Goal: Information Seeking & Learning: Learn about a topic

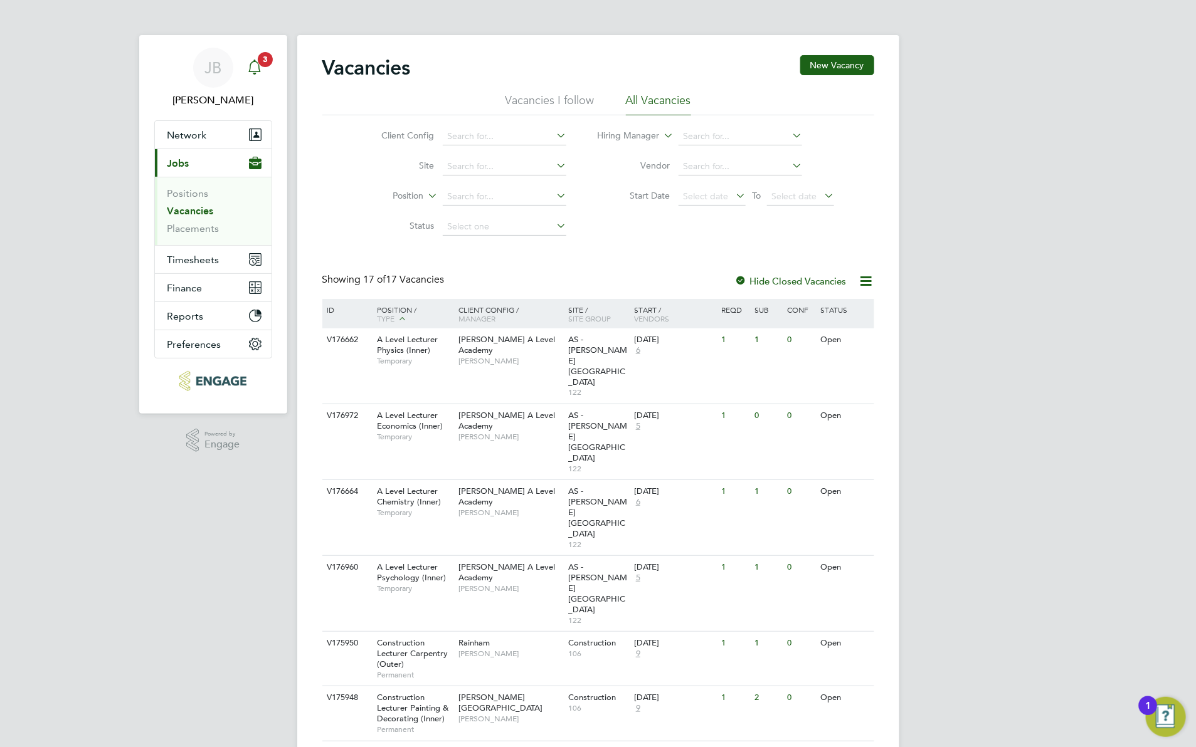
click at [255, 75] on div "Main navigation" at bounding box center [254, 67] width 25 height 25
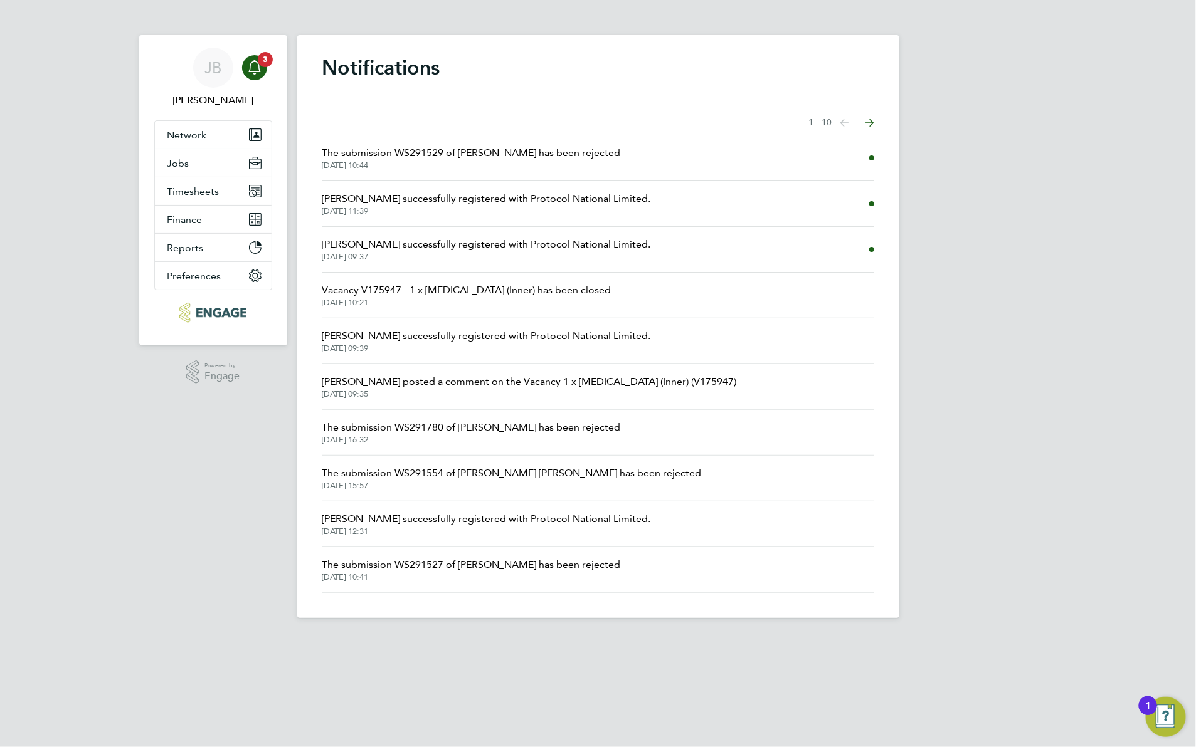
click at [424, 152] on span "The submission WS291529 of [PERSON_NAME] has been rejected" at bounding box center [471, 152] width 298 height 15
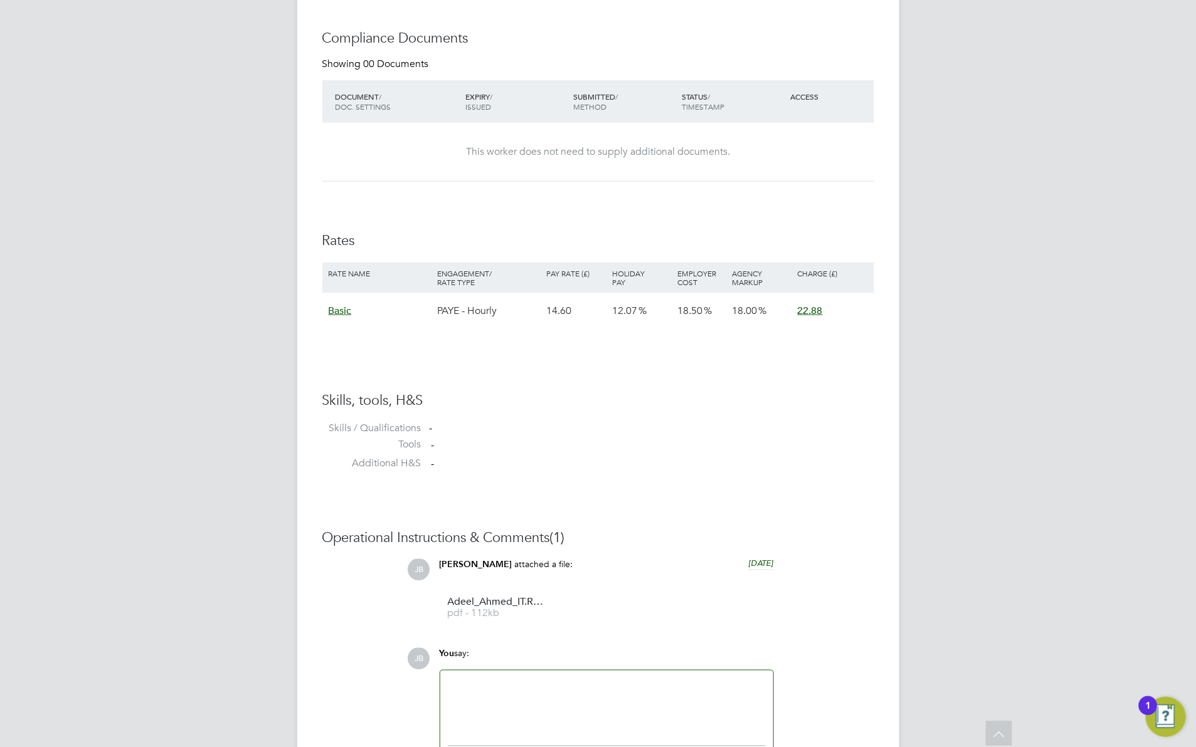
scroll to position [759, 0]
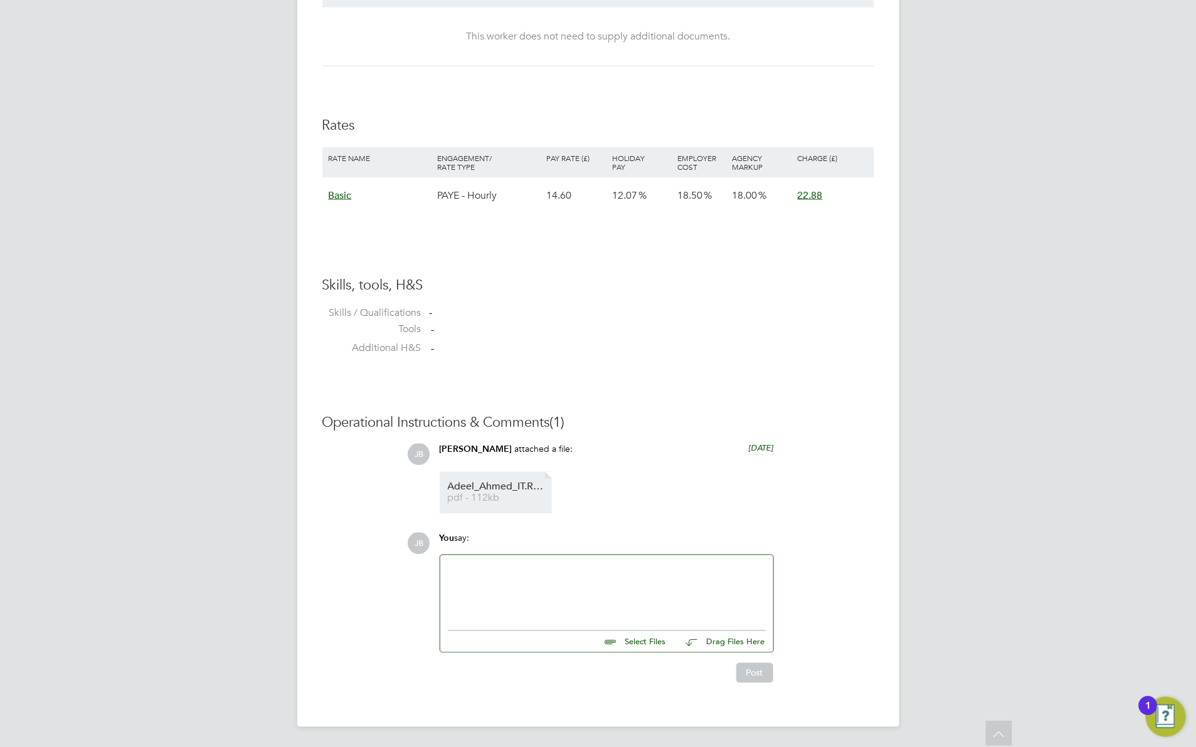
click at [506, 494] on span "pdf - 112kb" at bounding box center [498, 498] width 100 height 9
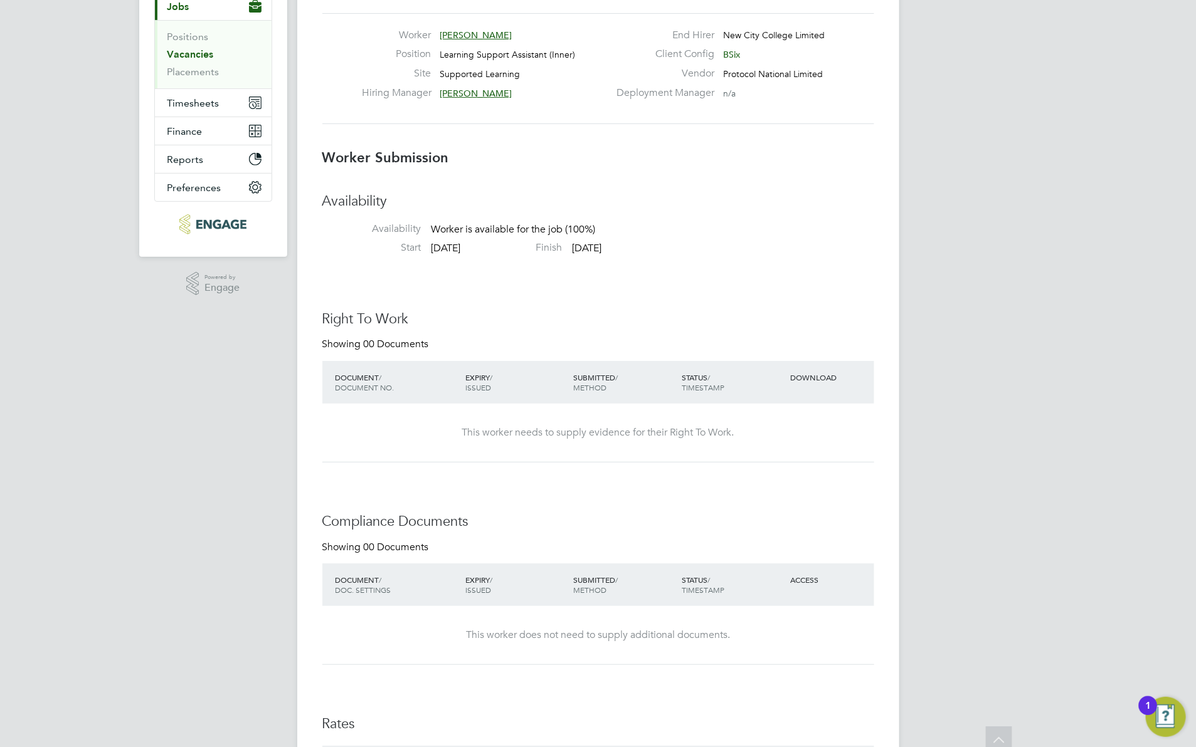
scroll to position [0, 0]
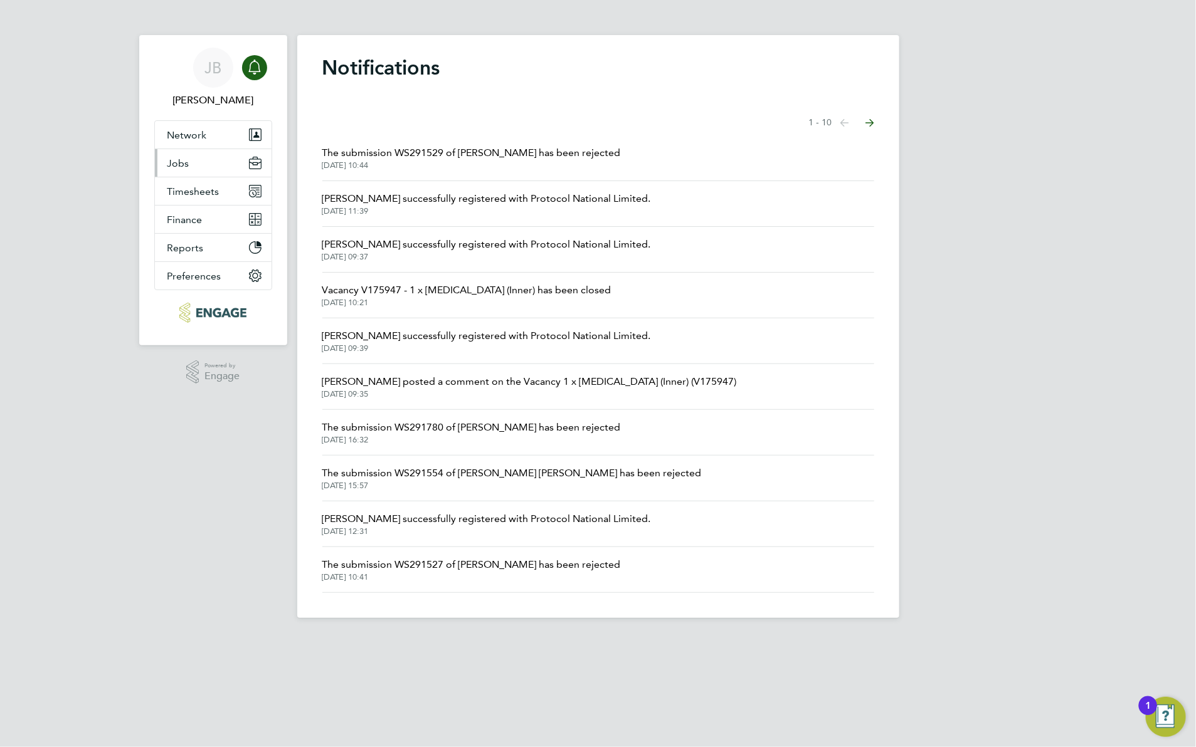
click at [170, 162] on span "Jobs" at bounding box center [178, 163] width 22 height 12
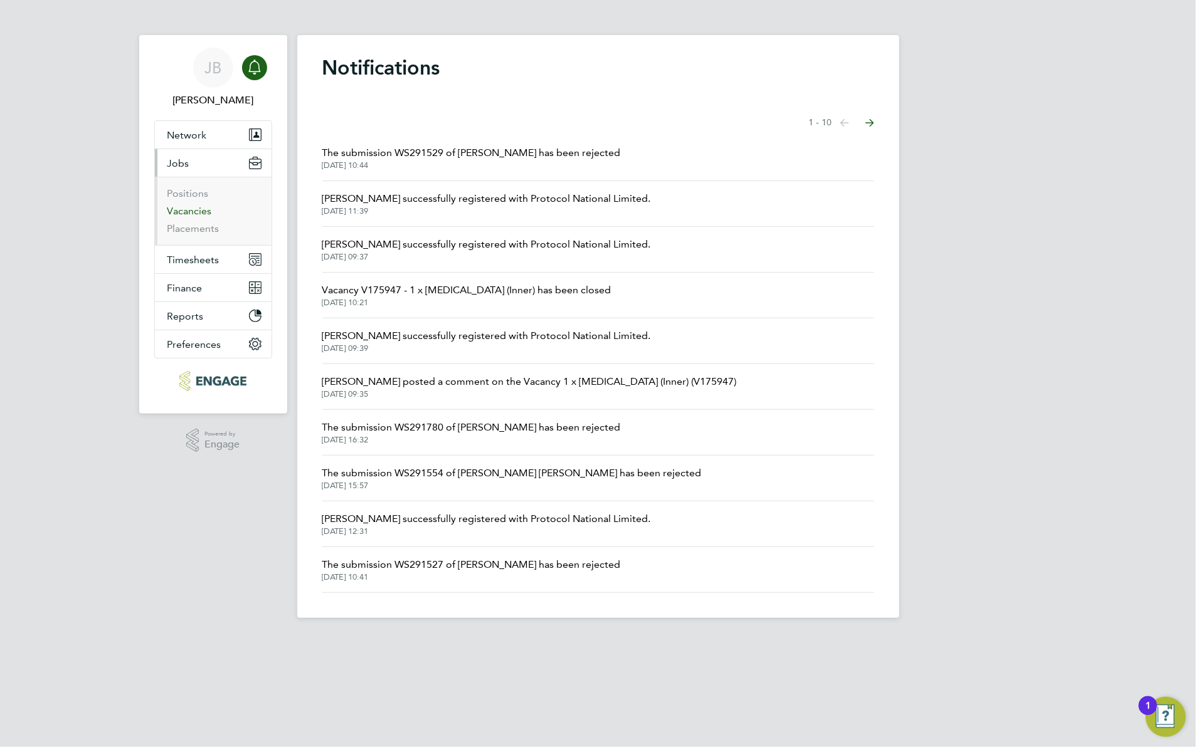
click at [196, 214] on link "Vacancies" at bounding box center [189, 211] width 45 height 12
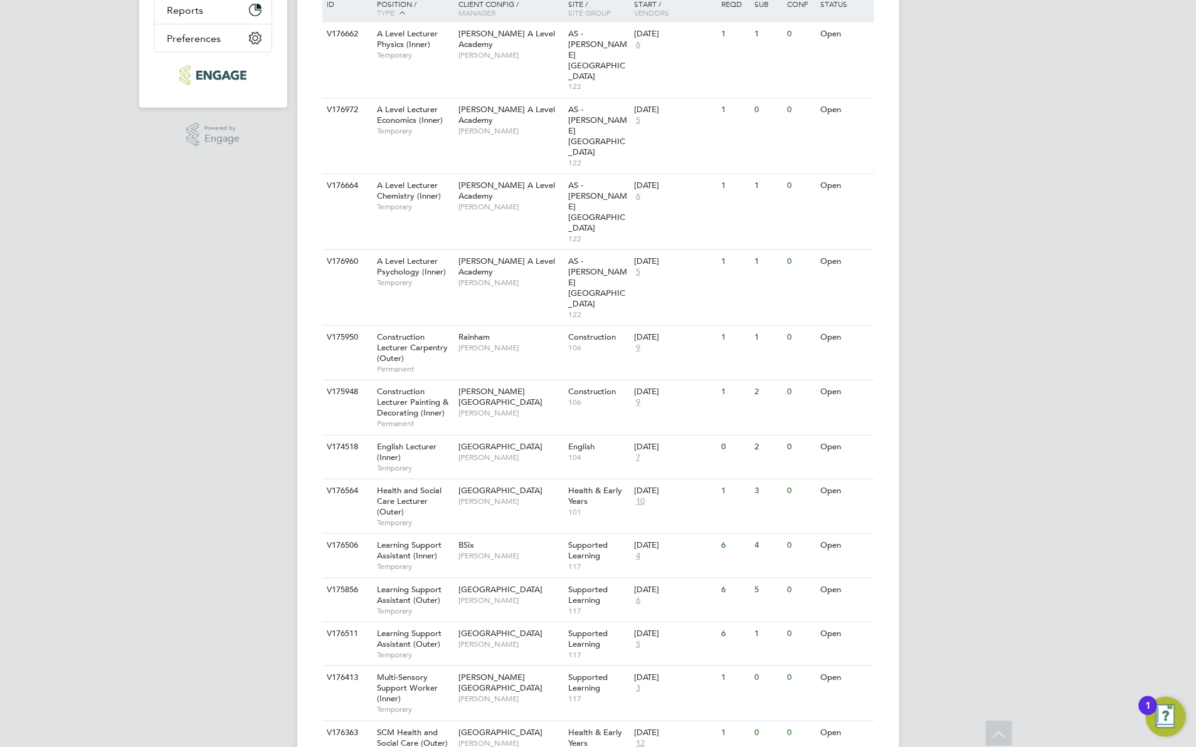
scroll to position [307, 0]
click at [496, 550] on span "Rachel Johnson" at bounding box center [509, 555] width 103 height 10
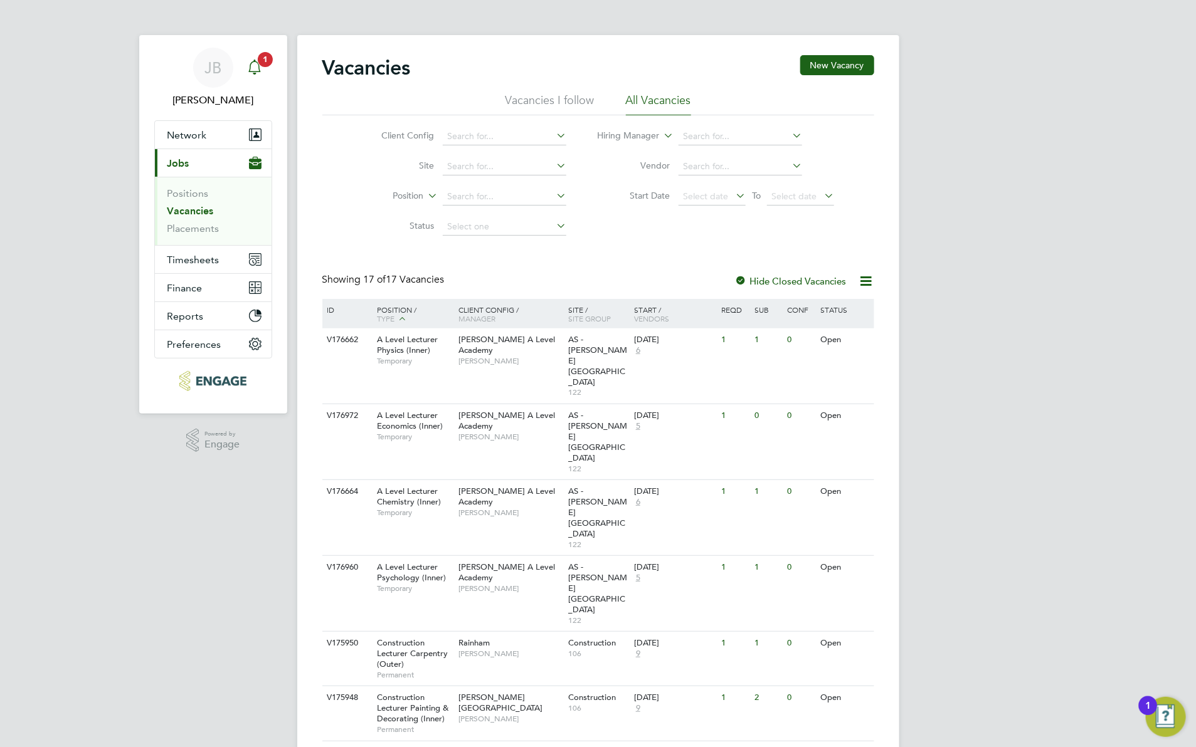
click at [258, 65] on app-alerts-badge "1" at bounding box center [265, 59] width 16 height 17
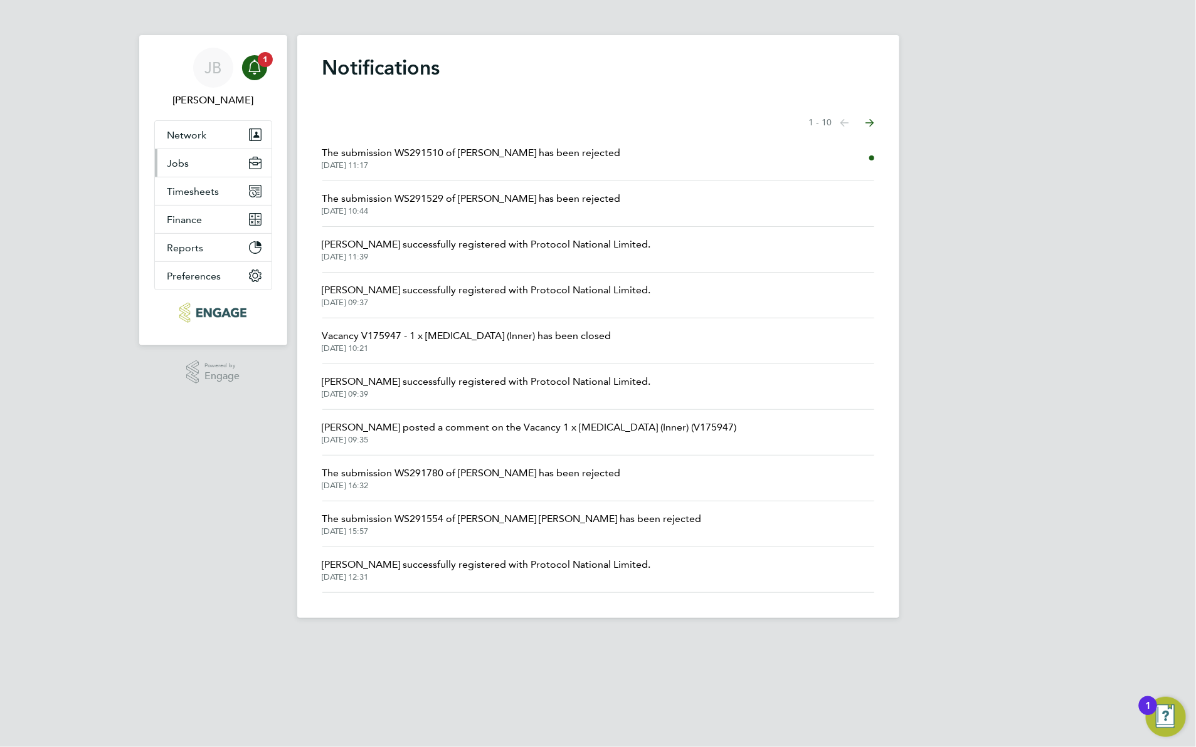
click at [188, 167] on span "Jobs" at bounding box center [178, 163] width 22 height 12
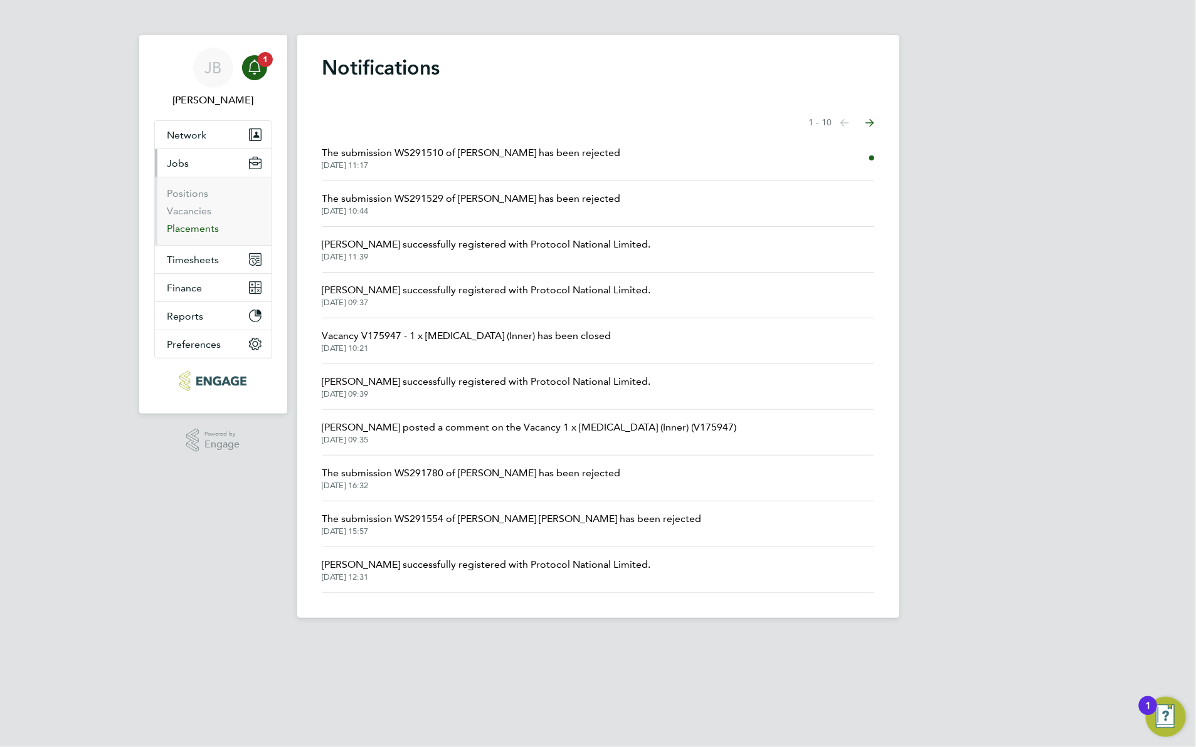
click at [191, 226] on link "Placements" at bounding box center [193, 229] width 52 height 12
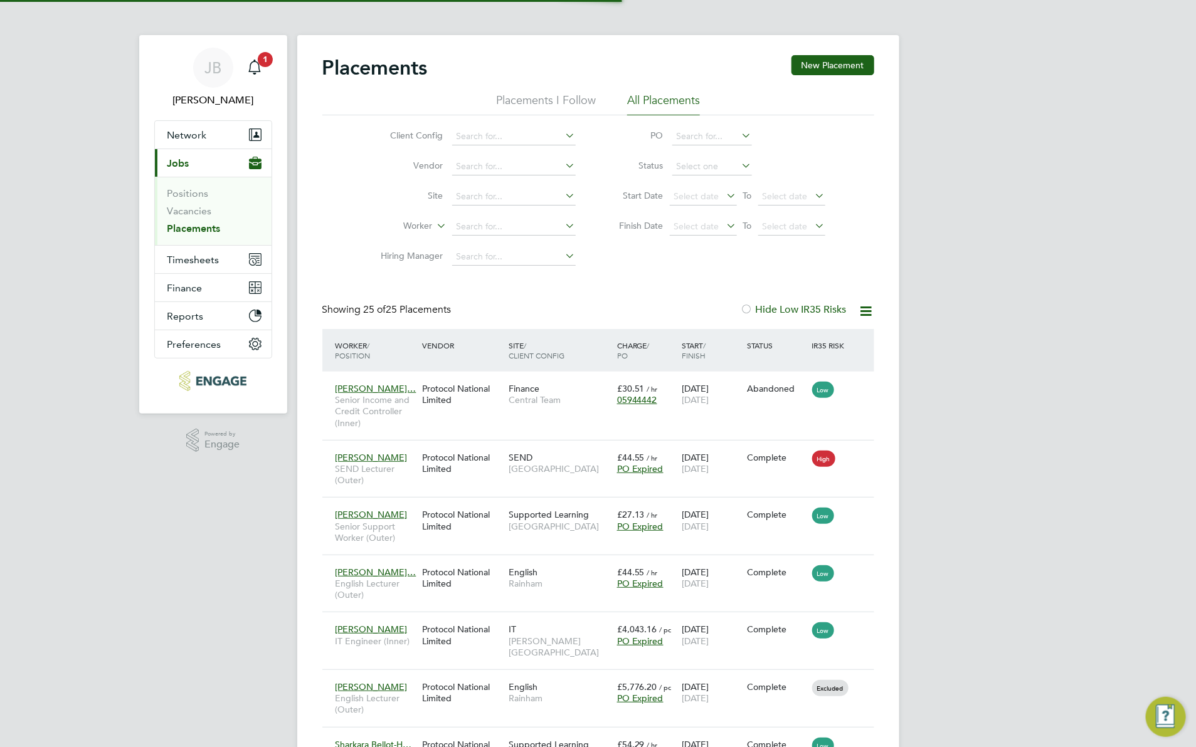
scroll to position [36, 108]
click at [199, 204] on li "Positions" at bounding box center [214, 196] width 94 height 18
click at [201, 214] on link "Vacancies" at bounding box center [189, 211] width 45 height 12
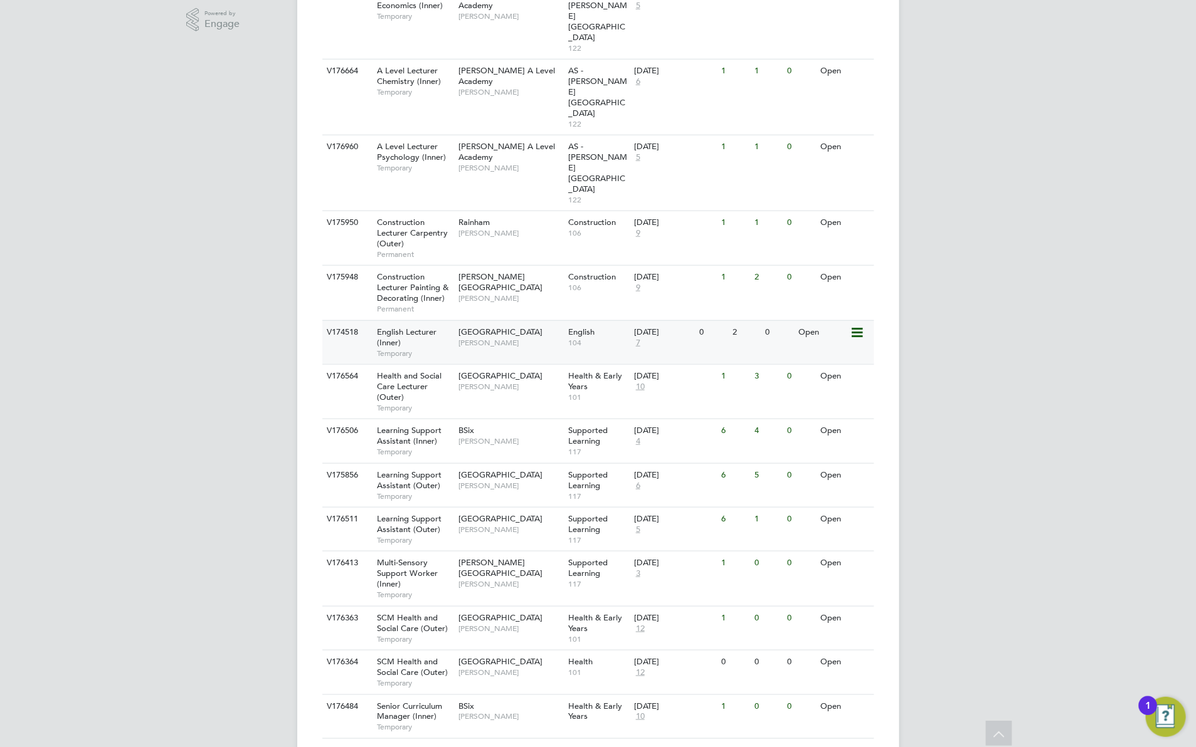
click at [475, 321] on div "Tower Hamlets Campus Ozay Yavuz" at bounding box center [510, 337] width 110 height 33
click at [458, 382] on span "Roslyn O'Garro" at bounding box center [509, 387] width 103 height 10
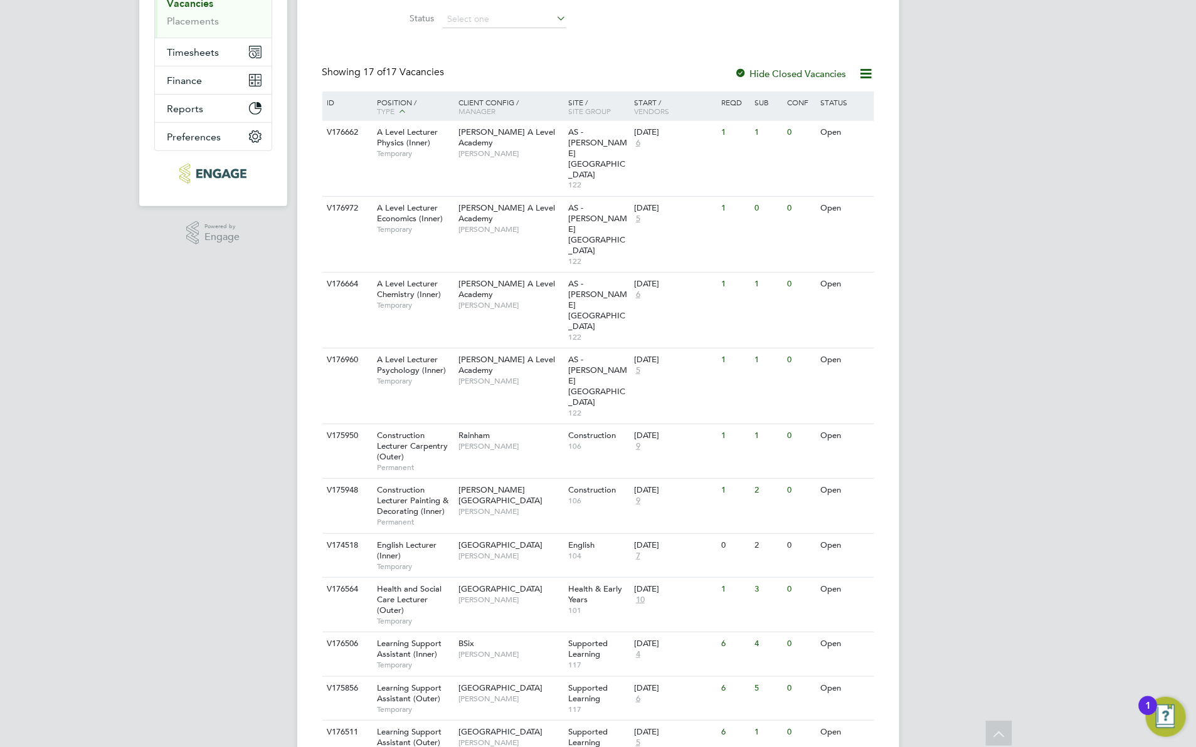
scroll to position [176, 0]
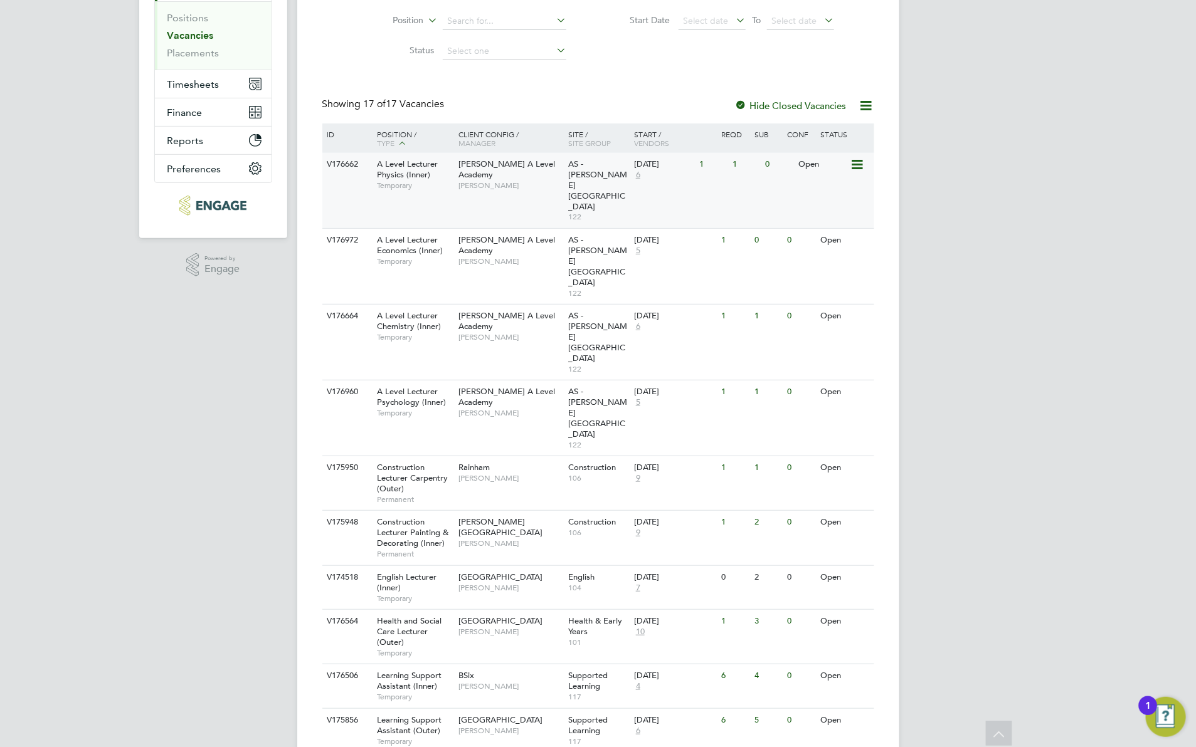
click at [522, 181] on span "[PERSON_NAME]" at bounding box center [509, 186] width 103 height 10
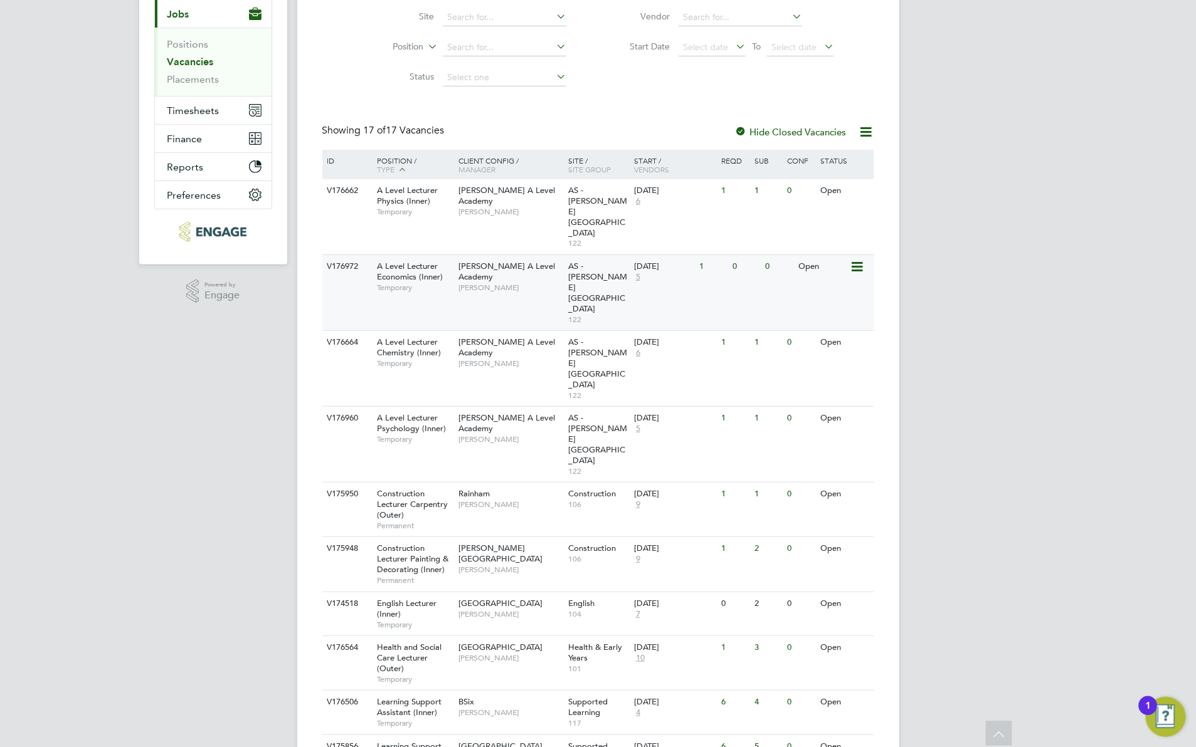
click at [415, 261] on span "A Level Lecturer Economics (Inner)" at bounding box center [410, 271] width 66 height 21
click at [408, 261] on span "A Level Lecturer Economics (Inner)" at bounding box center [410, 271] width 66 height 21
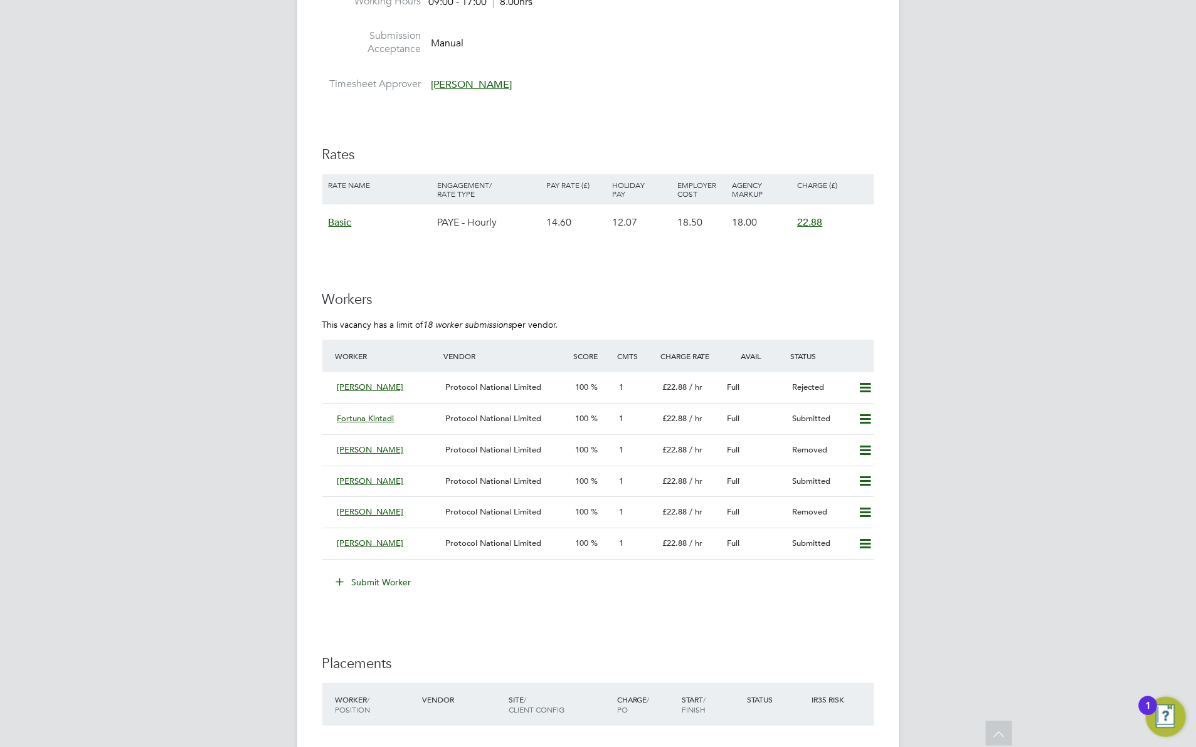
scroll to position [2061, 0]
click at [372, 544] on span "Rebecca Eduah" at bounding box center [370, 544] width 66 height 11
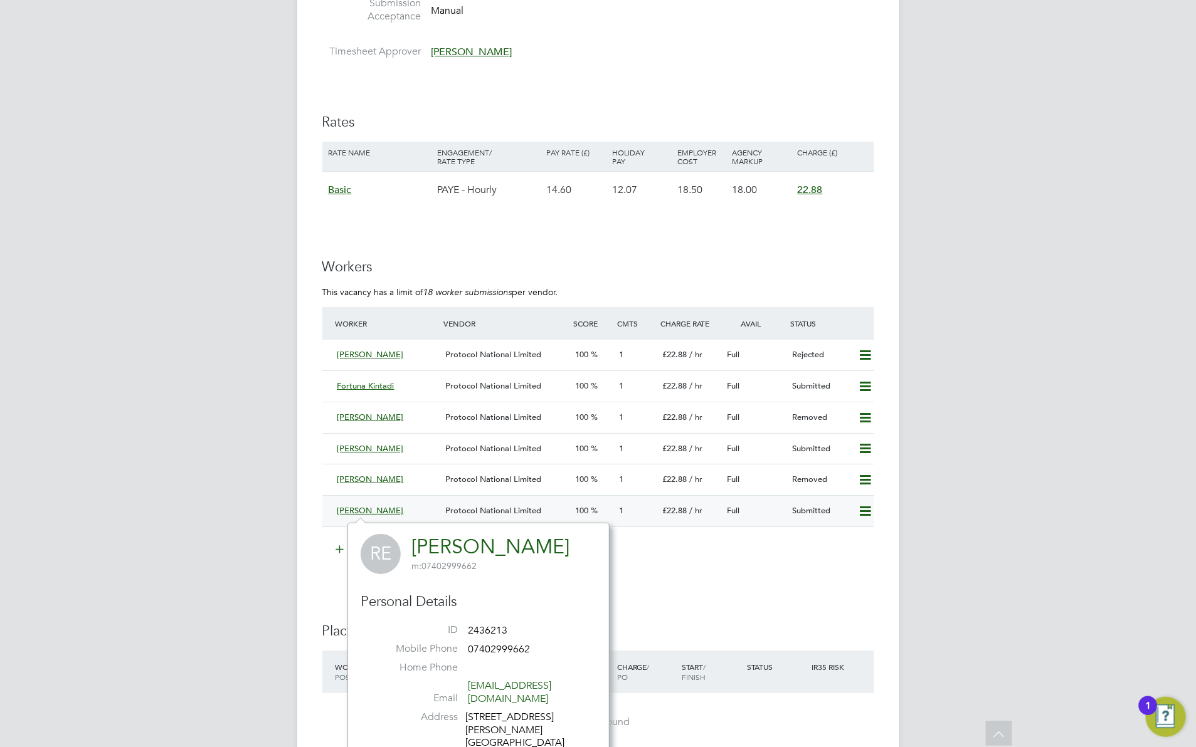
scroll to position [2095, 0]
click at [472, 514] on span "Protocol National Limited" at bounding box center [493, 510] width 96 height 11
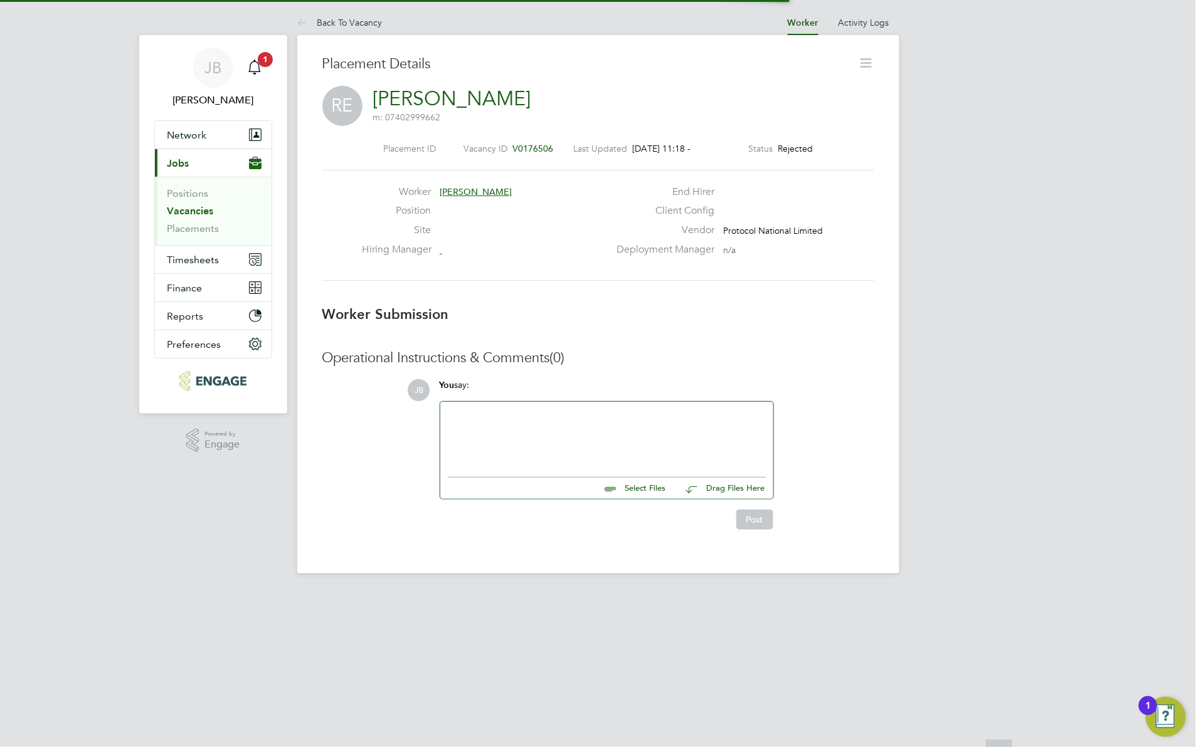
scroll to position [7, 6]
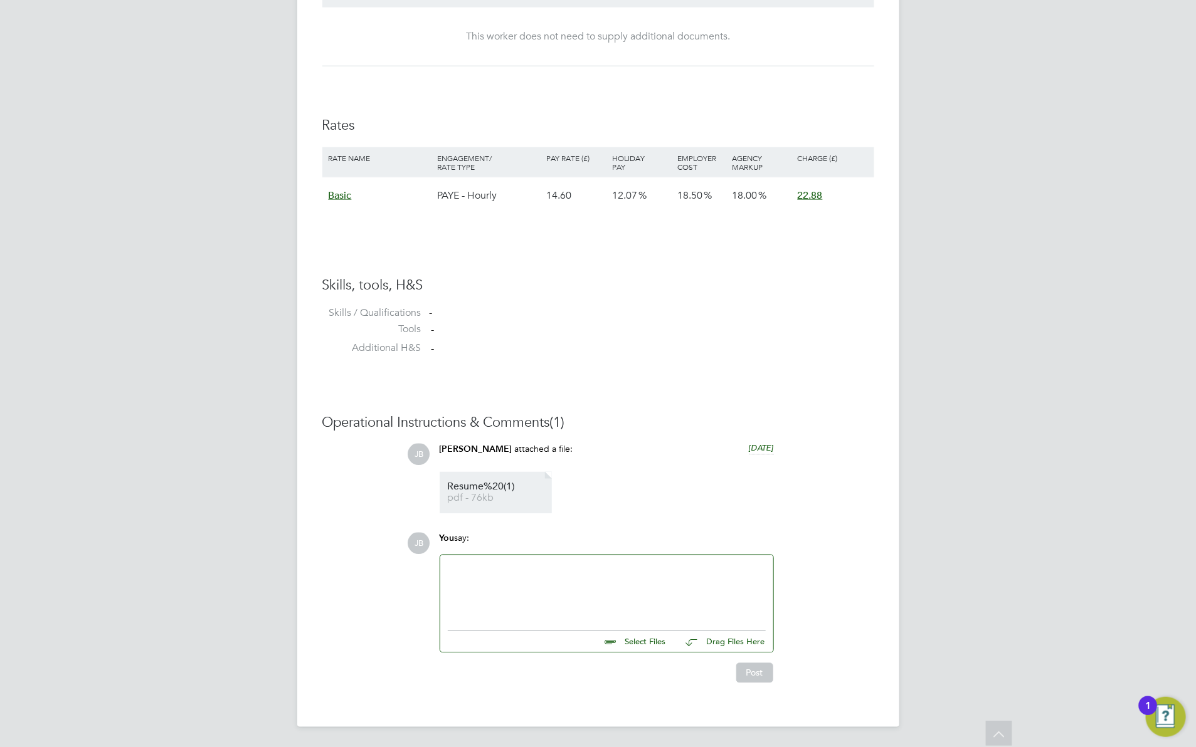
click at [477, 489] on span "Resume%20(1)" at bounding box center [498, 487] width 100 height 9
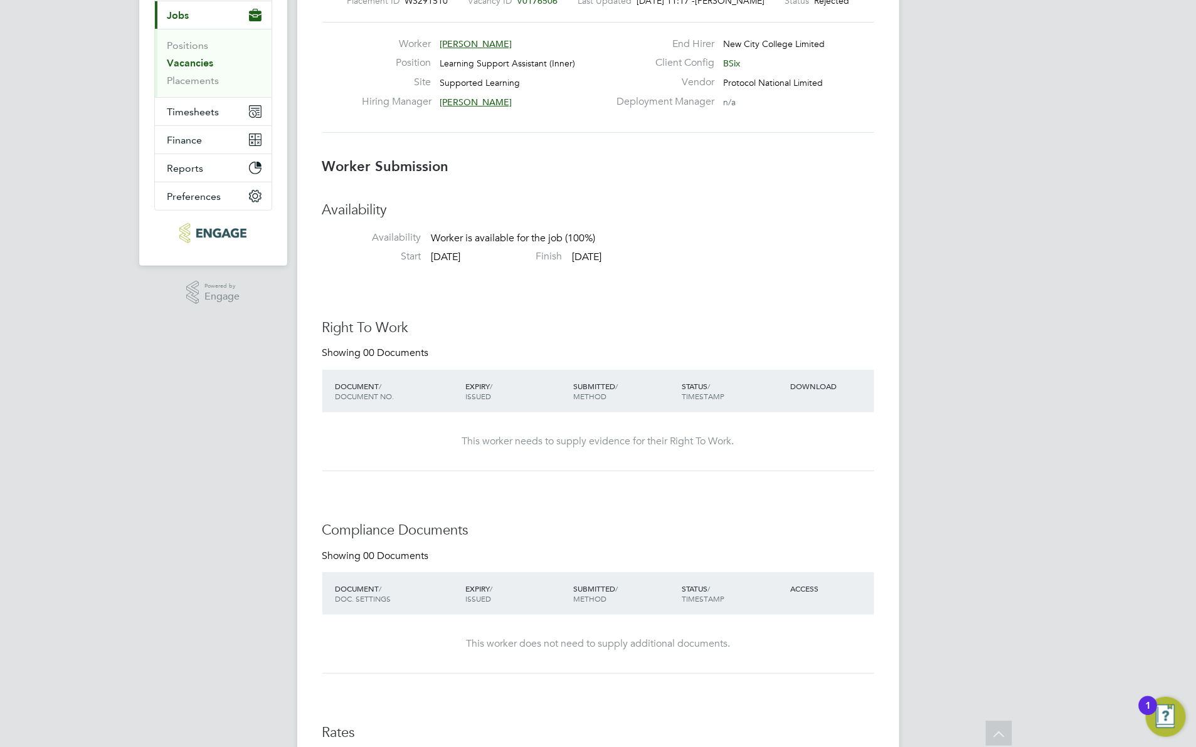
scroll to position [0, 0]
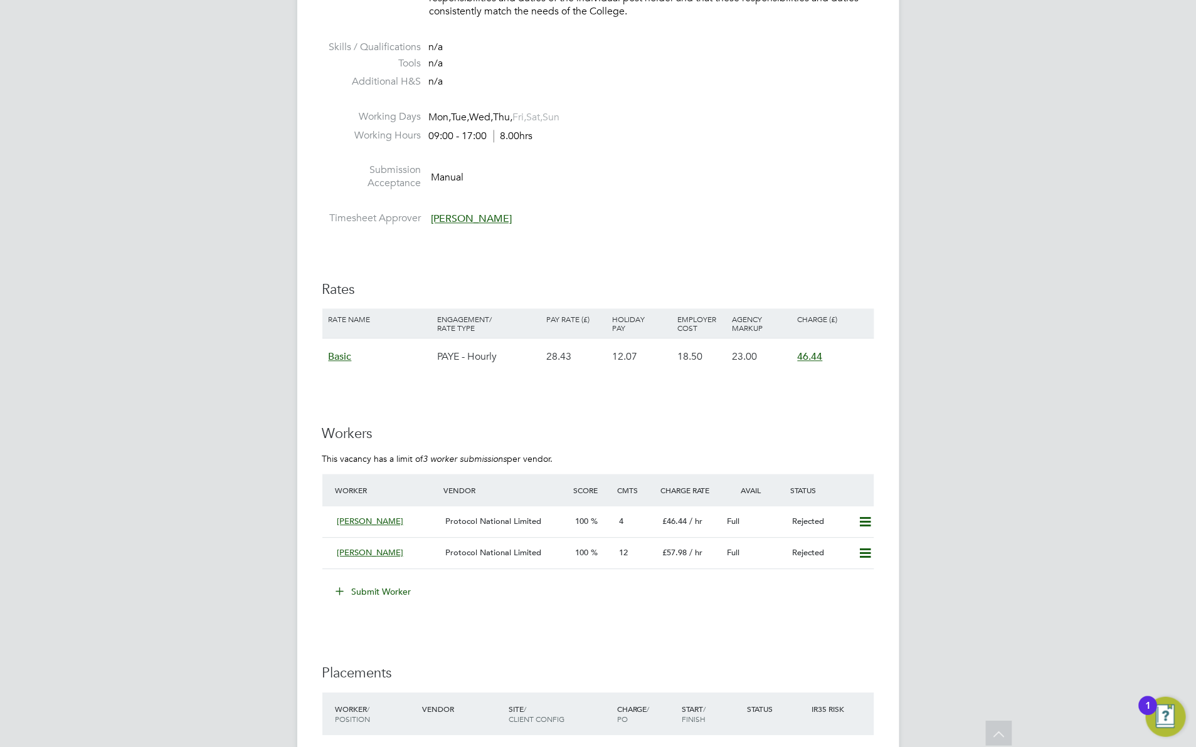
scroll to position [1419, 0]
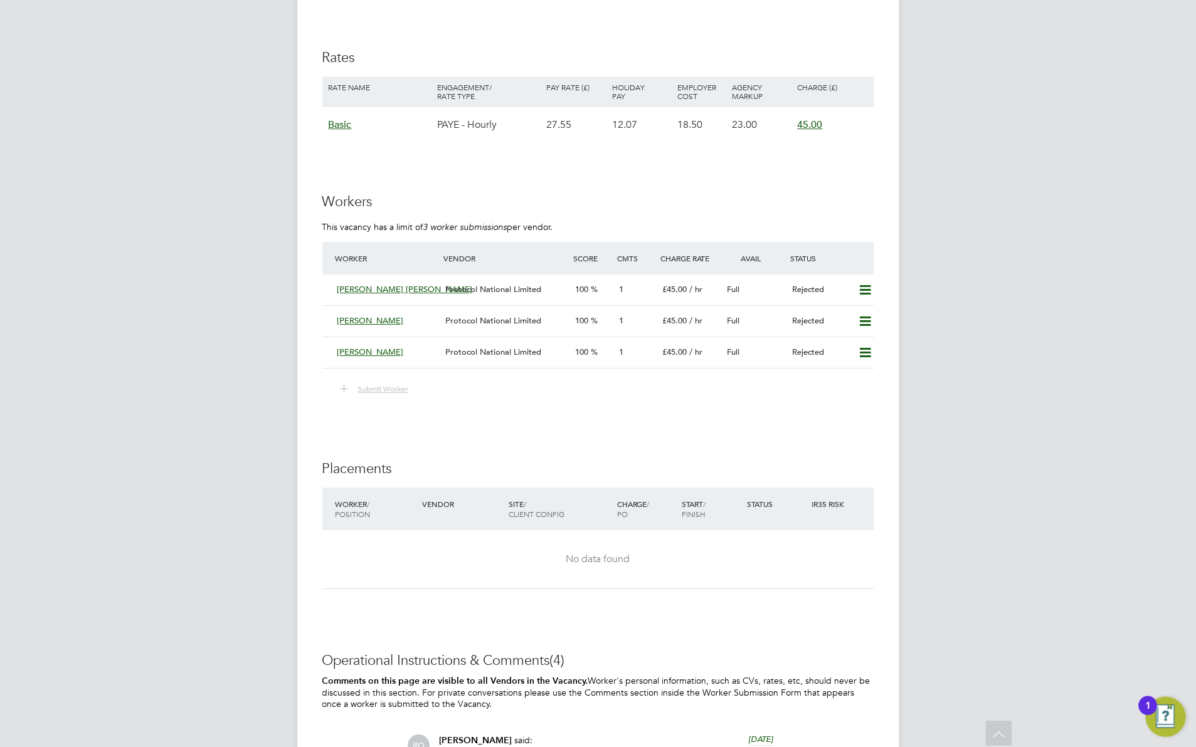
scroll to position [1872, 0]
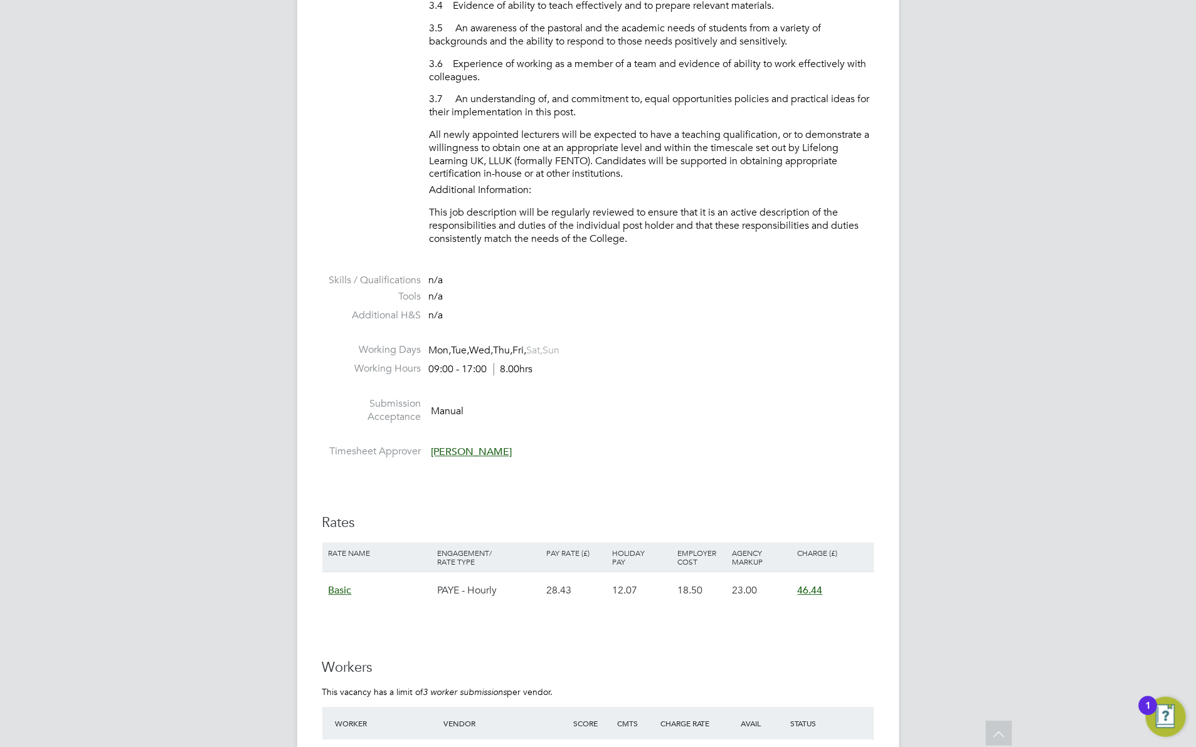
scroll to position [1446, 0]
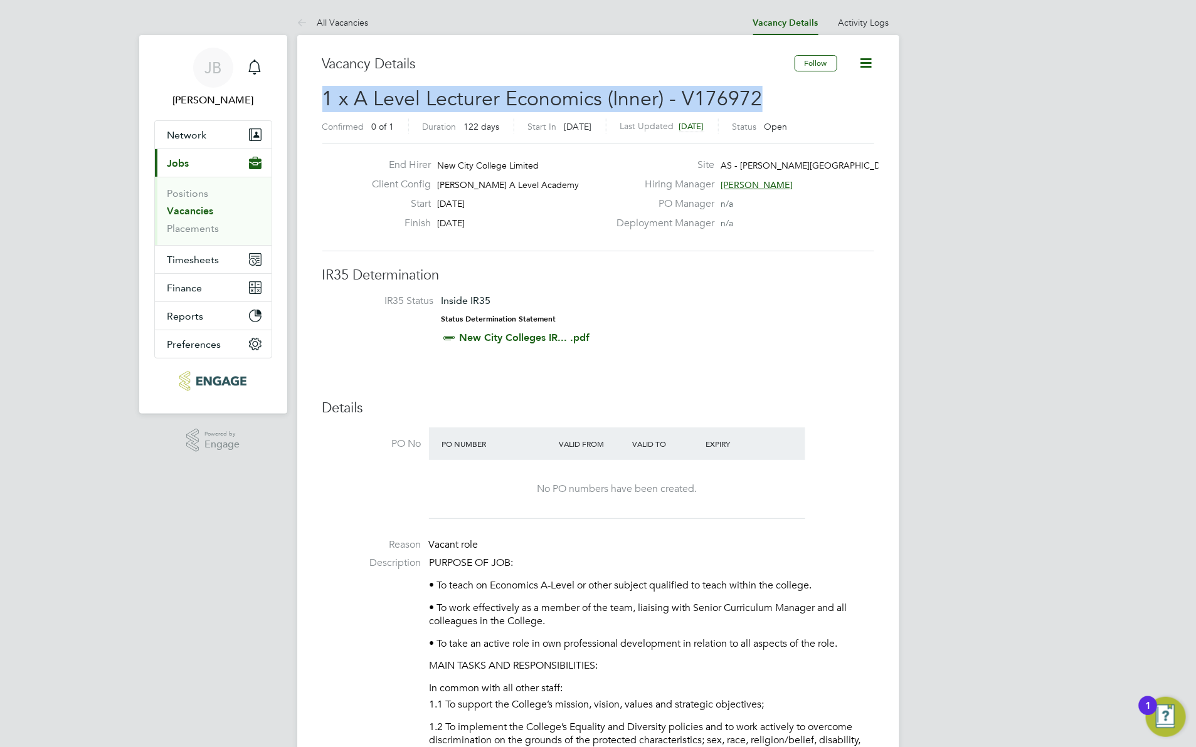
drag, startPoint x: 318, startPoint y: 95, endPoint x: 784, endPoint y: 107, distance: 466.0
copy span "1 x A Level Lecturer Economics (Inner) - V176972"
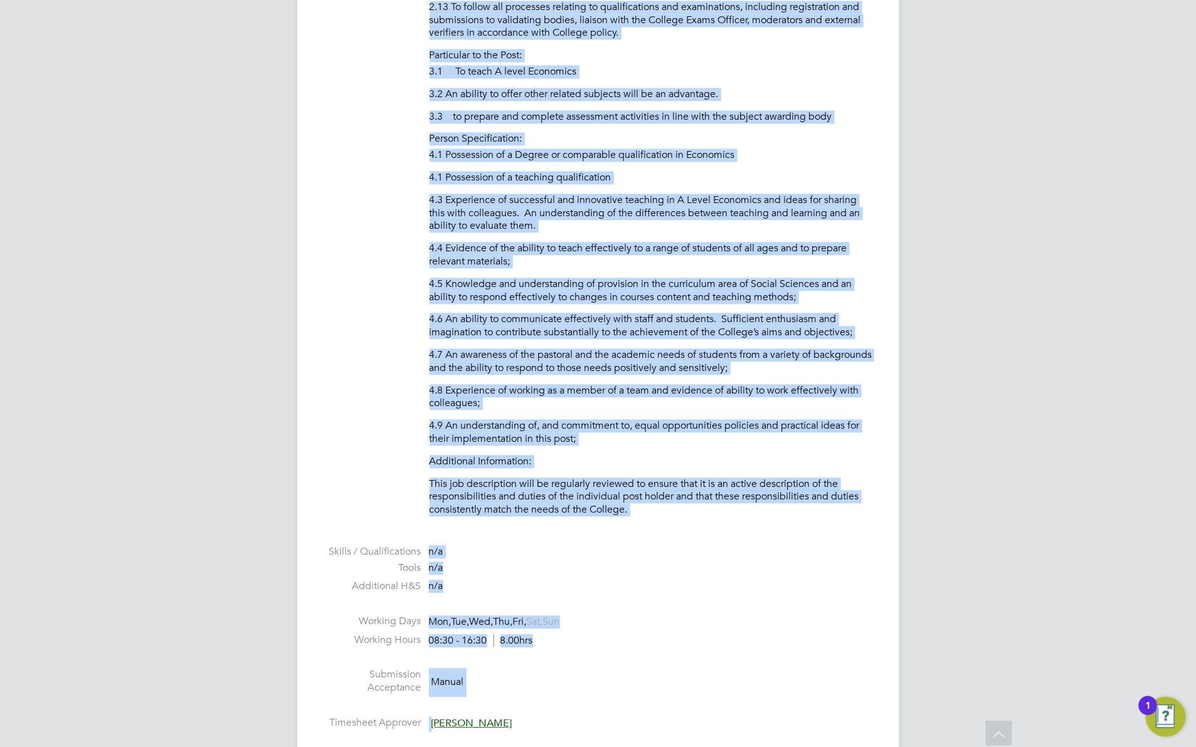
scroll to position [1473, 0]
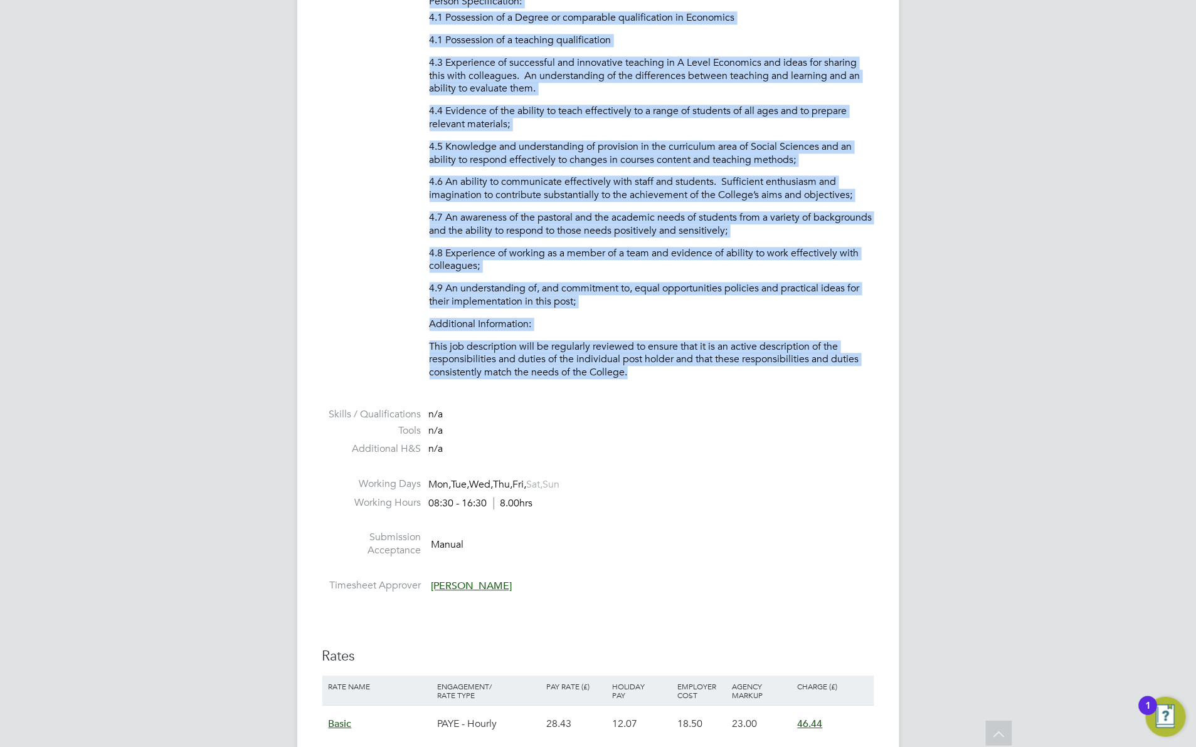
drag, startPoint x: 430, startPoint y: 231, endPoint x: 643, endPoint y: 371, distance: 254.9
copy ul "Loremi dolo Sitametcons ADIPISC EL SED: • Do eiusm te Incididun U-Labor et dolo…"
